Goal: Obtain resource: Download file/media

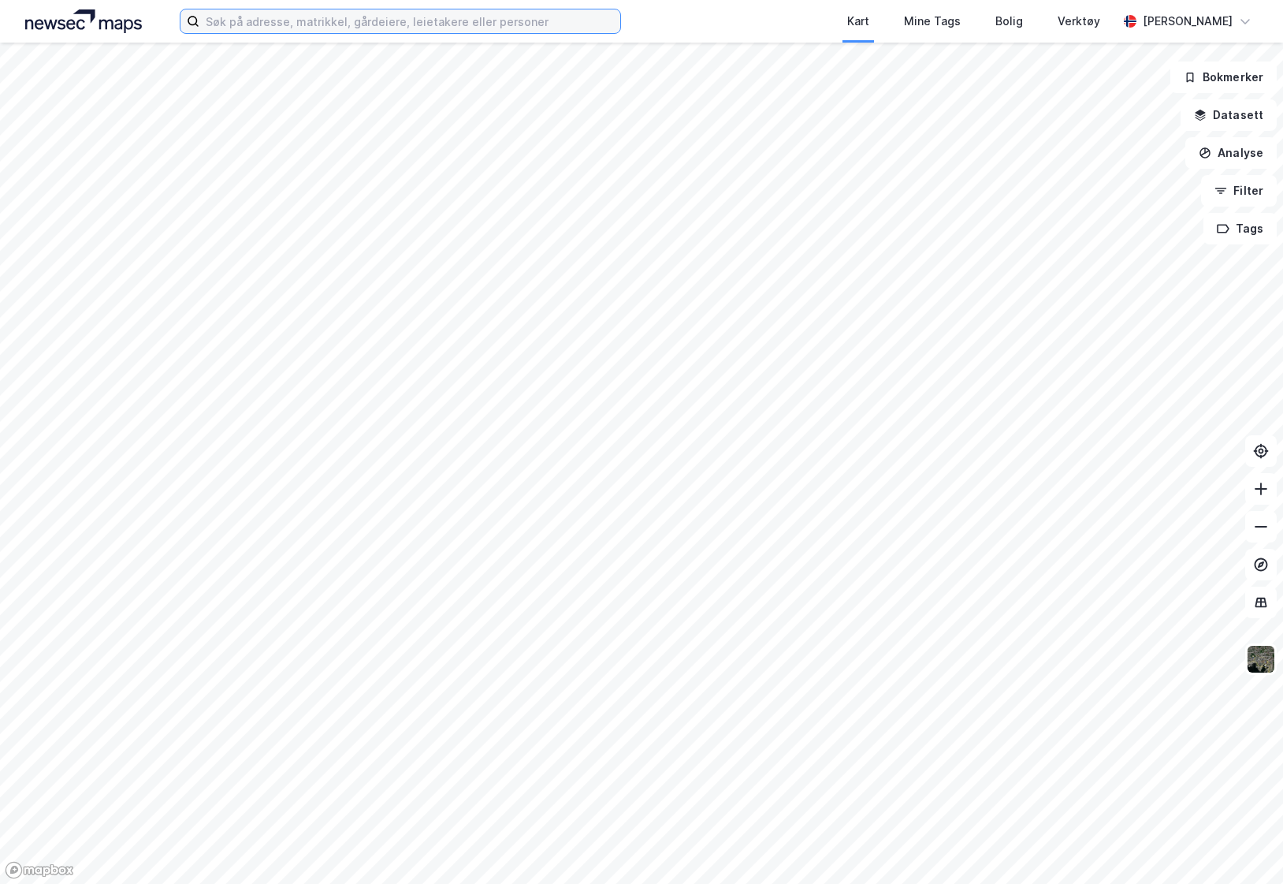
drag, startPoint x: 0, startPoint y: 0, endPoint x: 367, endPoint y: 31, distance: 367.8
click at [367, 31] on input at bounding box center [409, 21] width 421 height 24
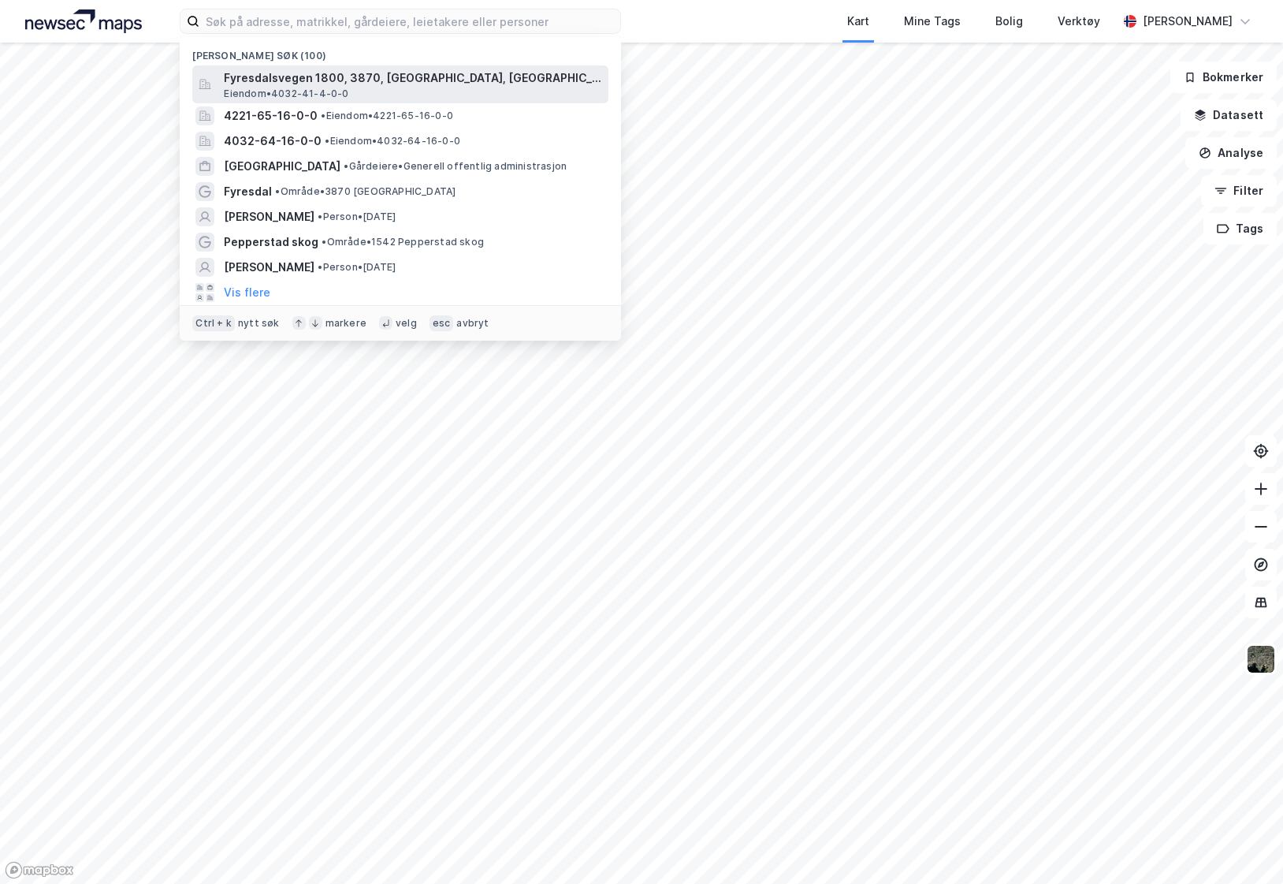
click at [382, 74] on span "Fyresdalsvegen 1800, 3870, [GEOGRAPHIC_DATA], [GEOGRAPHIC_DATA]" at bounding box center [413, 78] width 378 height 19
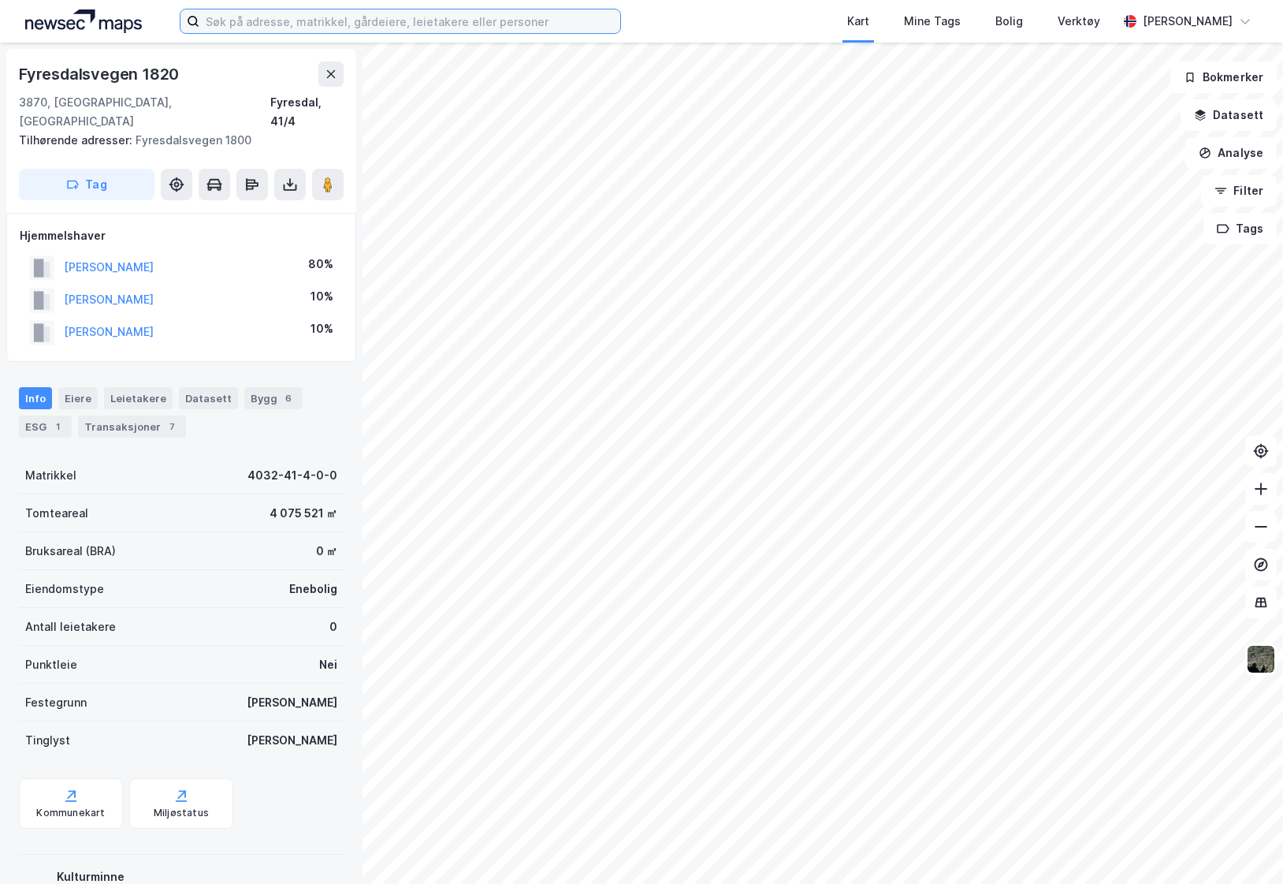
click at [283, 21] on input at bounding box center [409, 21] width 421 height 24
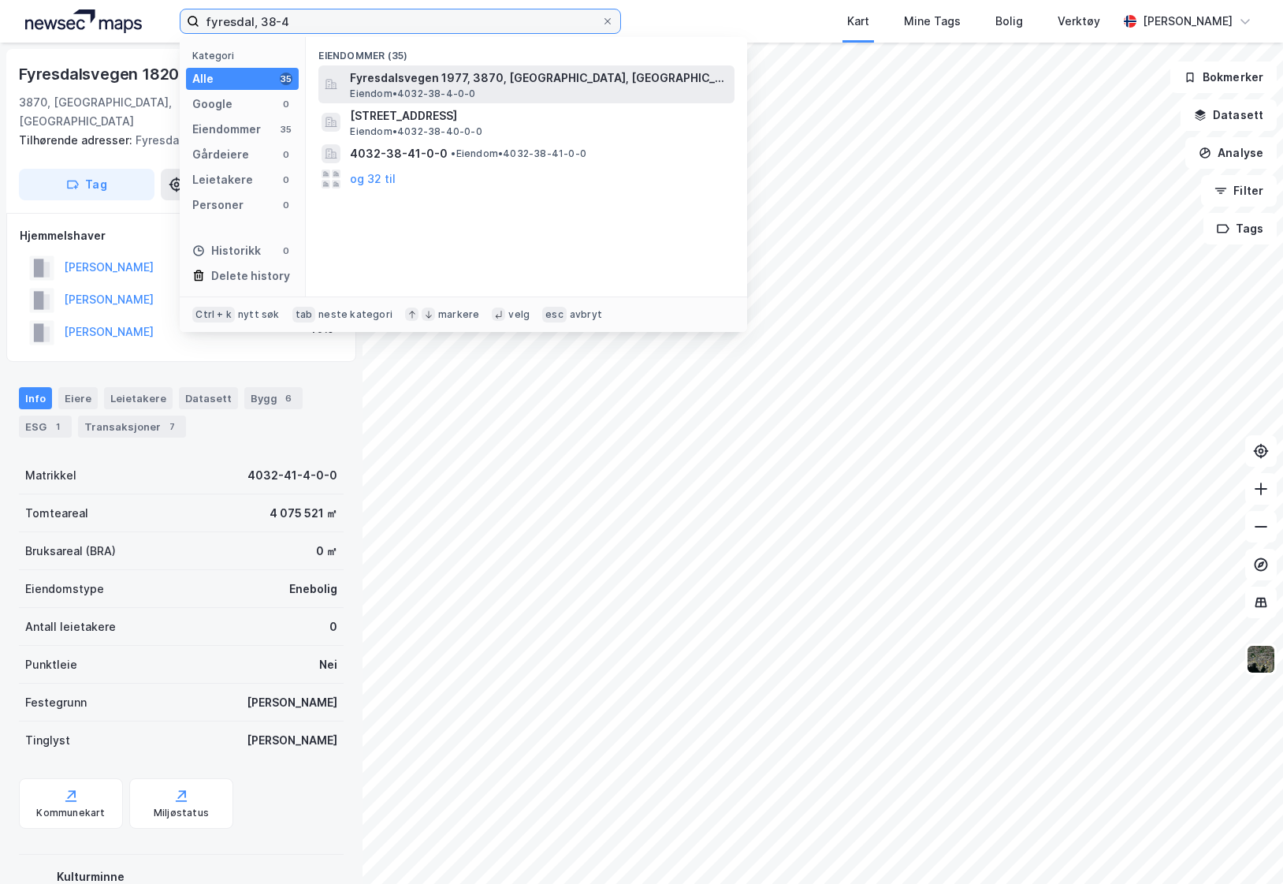
type input "fyresdal, 38-4"
click at [423, 98] on span "Eiendom • 4032-38-4-0-0" at bounding box center [412, 93] width 125 height 13
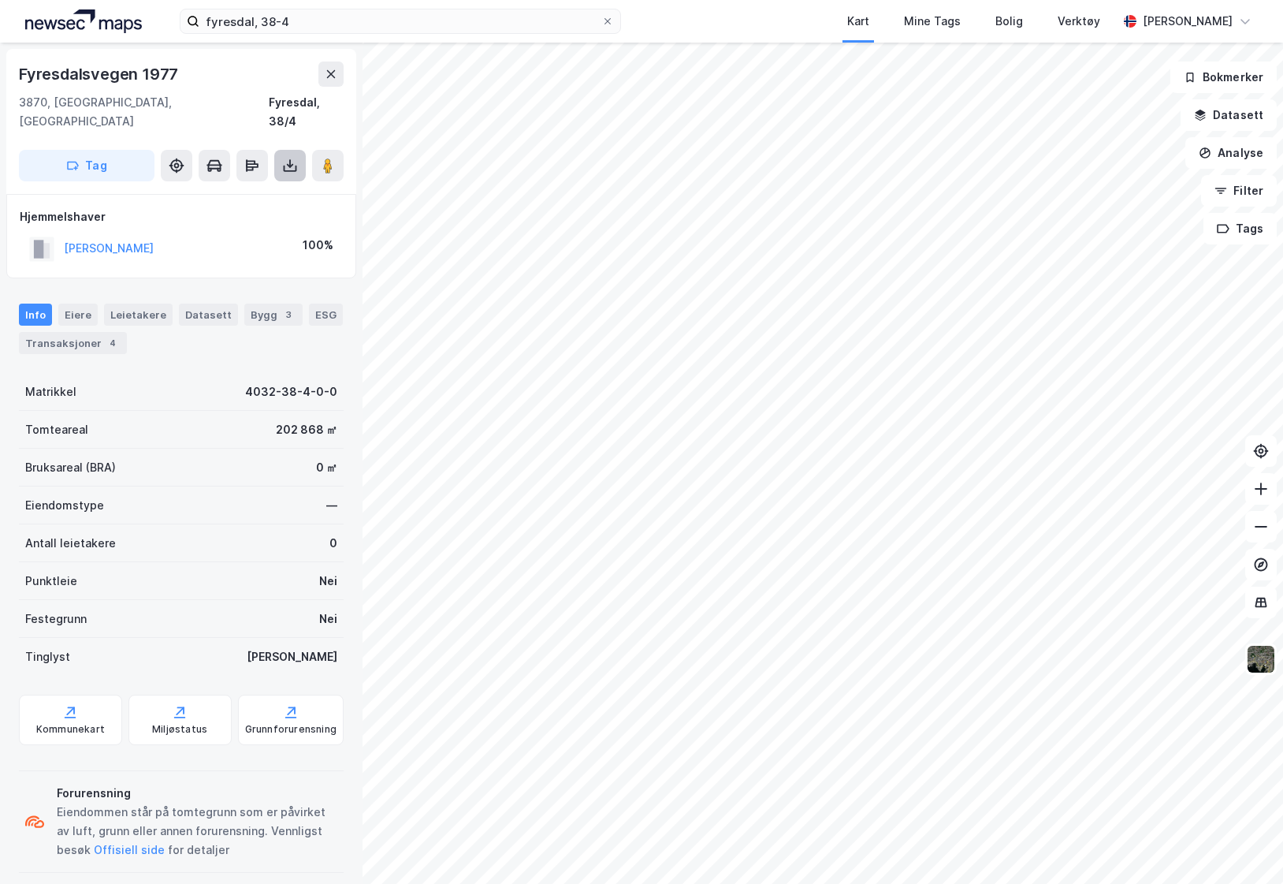
click at [287, 158] on icon at bounding box center [290, 166] width 16 height 16
click at [277, 184] on div "Last ned grunnbok" at bounding box center [222, 196] width 168 height 25
